Goal: Navigation & Orientation: Understand site structure

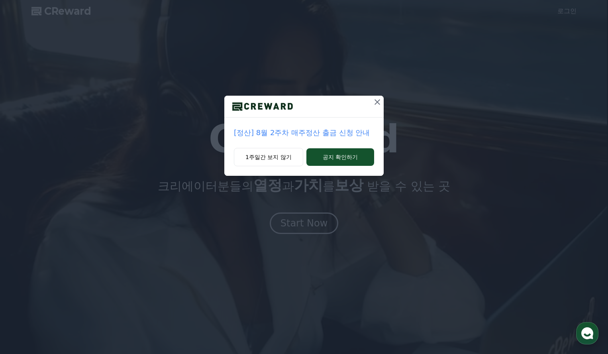
click at [381, 102] on icon at bounding box center [378, 102] width 10 height 10
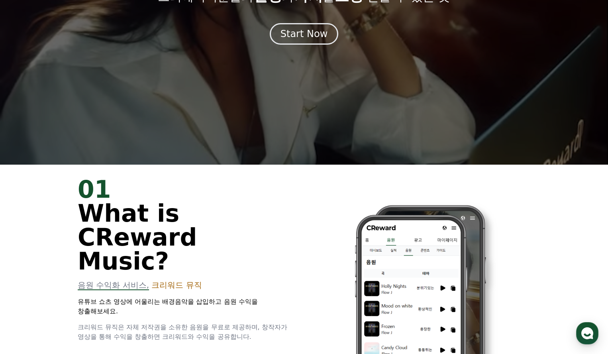
scroll to position [199, 0]
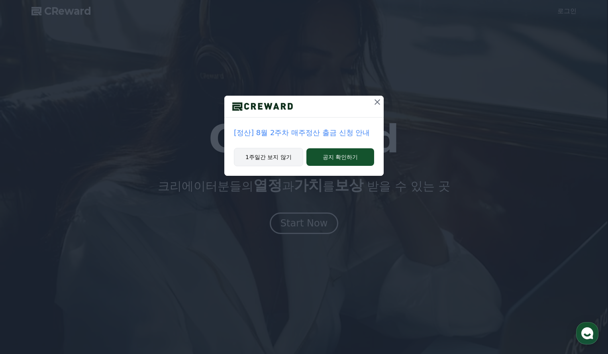
click at [282, 148] on button "1주일간 보지 않기" at bounding box center [268, 157] width 69 height 18
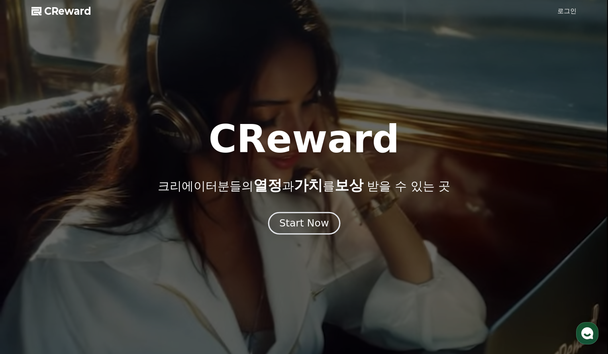
click at [298, 222] on div "Start Now" at bounding box center [303, 223] width 49 height 14
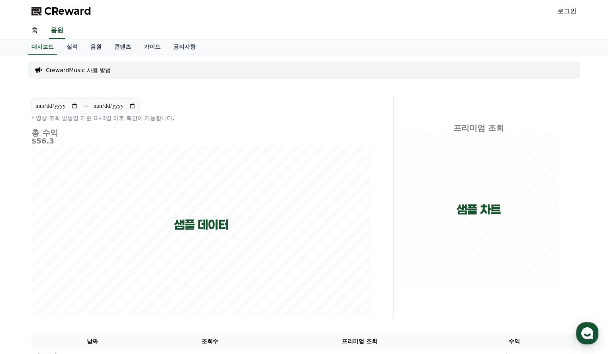
click at [91, 47] on link "음원" at bounding box center [96, 46] width 24 height 15
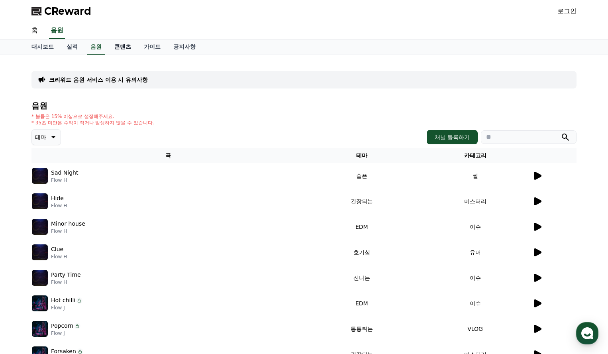
click at [121, 47] on link "콘텐츠" at bounding box center [123, 46] width 30 height 15
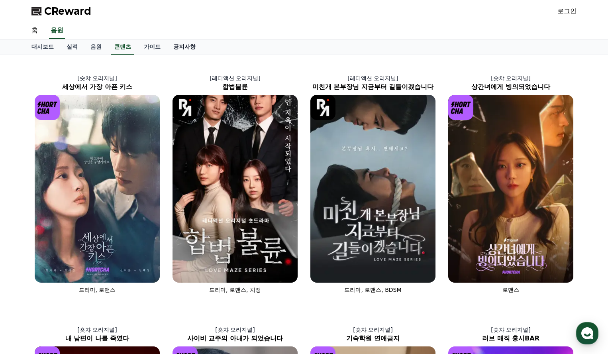
click at [183, 46] on link "공지사항" at bounding box center [184, 46] width 35 height 15
